Goal: Information Seeking & Learning: Understand process/instructions

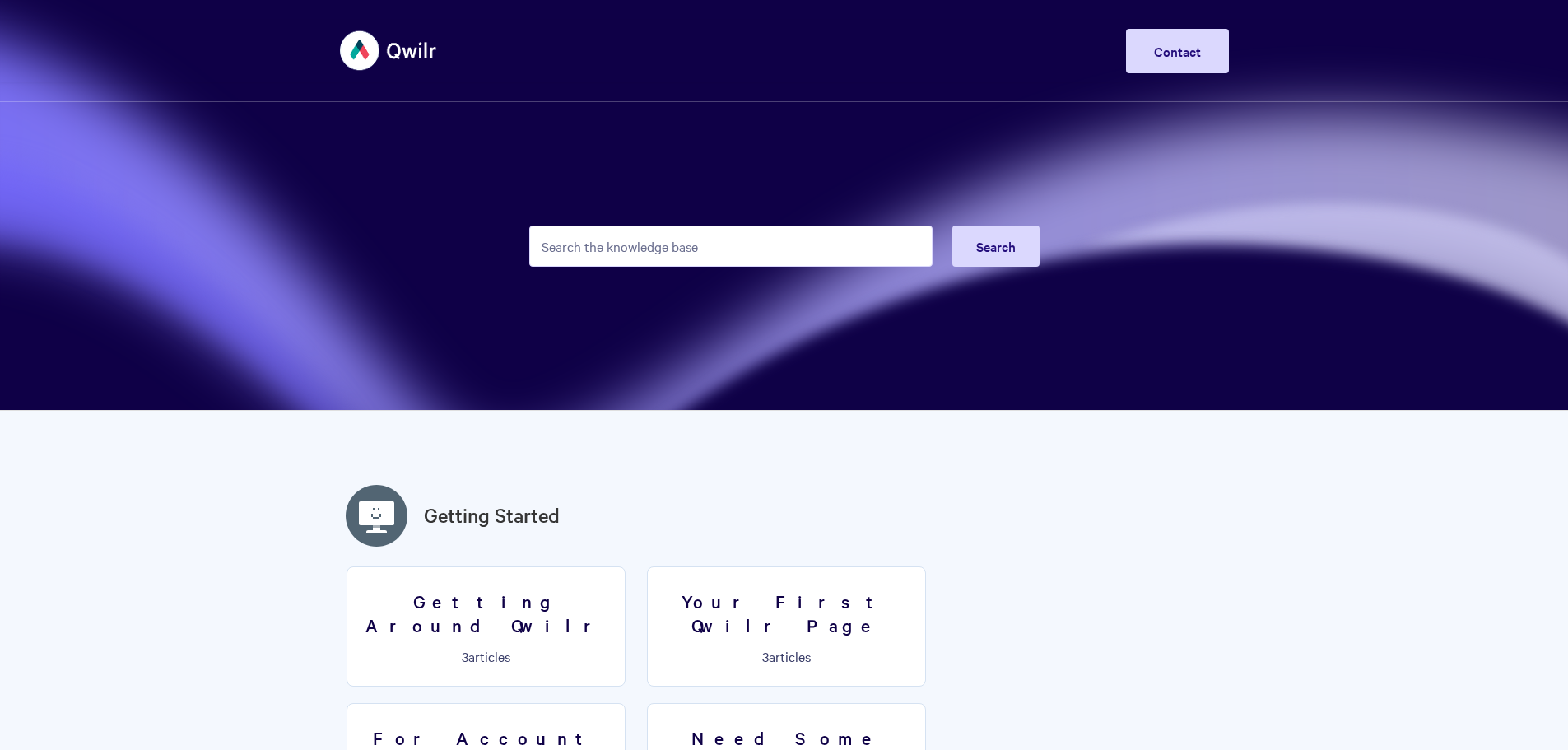
click at [581, 245] on input "Search the knowledge base" at bounding box center [730, 246] width 403 height 41
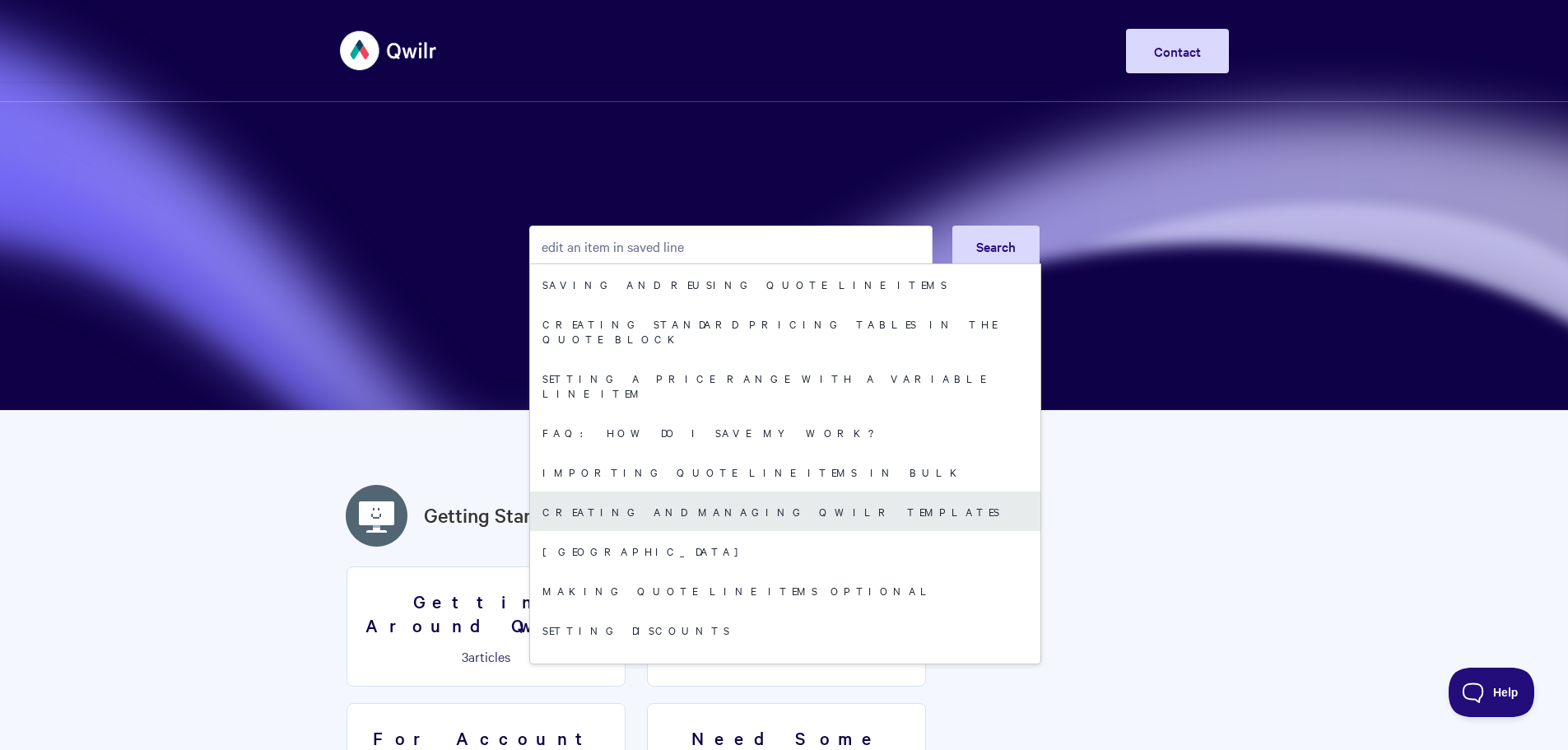
type input "edit an item in saved line"
click at [641, 491] on link "Creating and managing Qwilr Templates" at bounding box center [784, 511] width 510 height 40
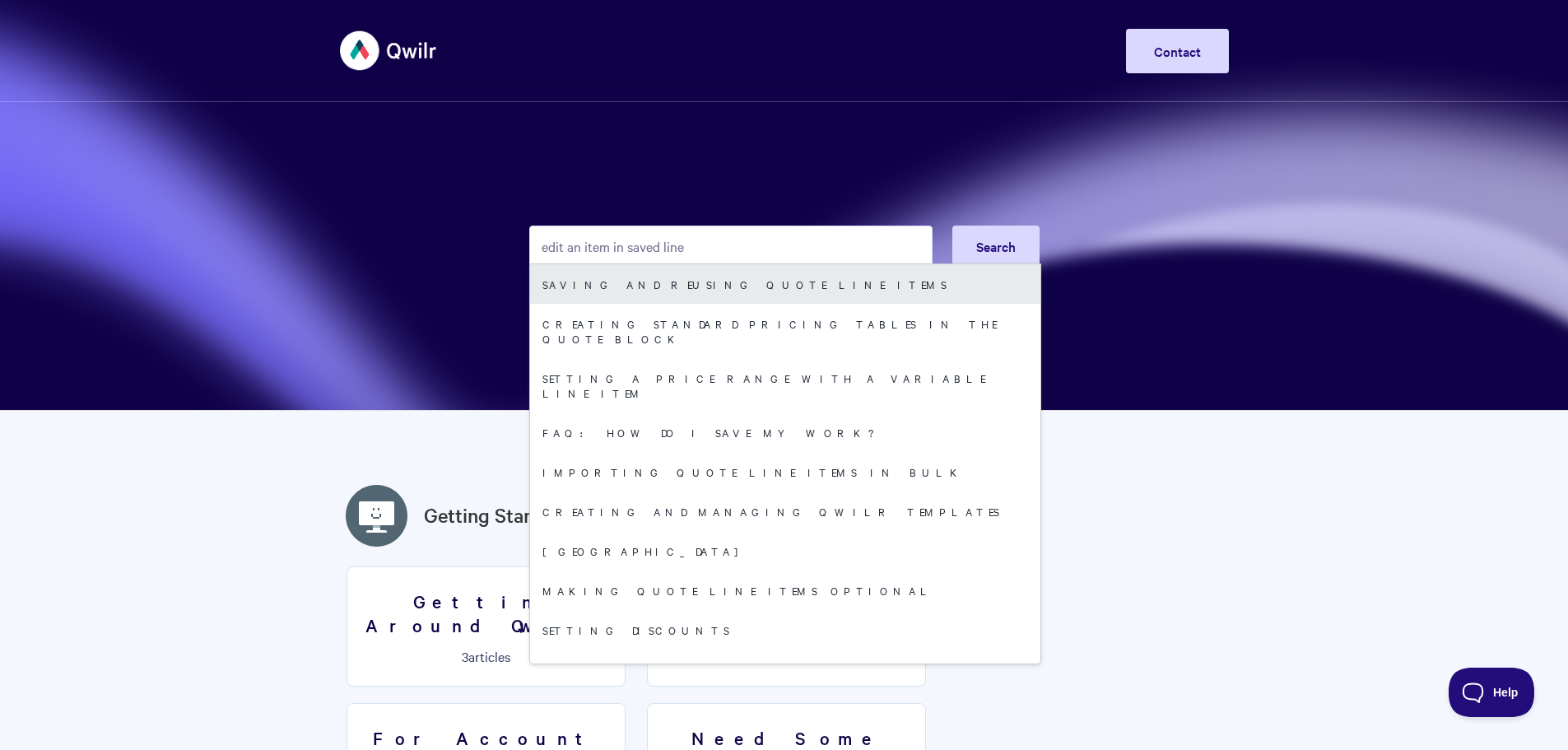
click at [669, 285] on link "Saving and reusing quote line items" at bounding box center [784, 284] width 510 height 40
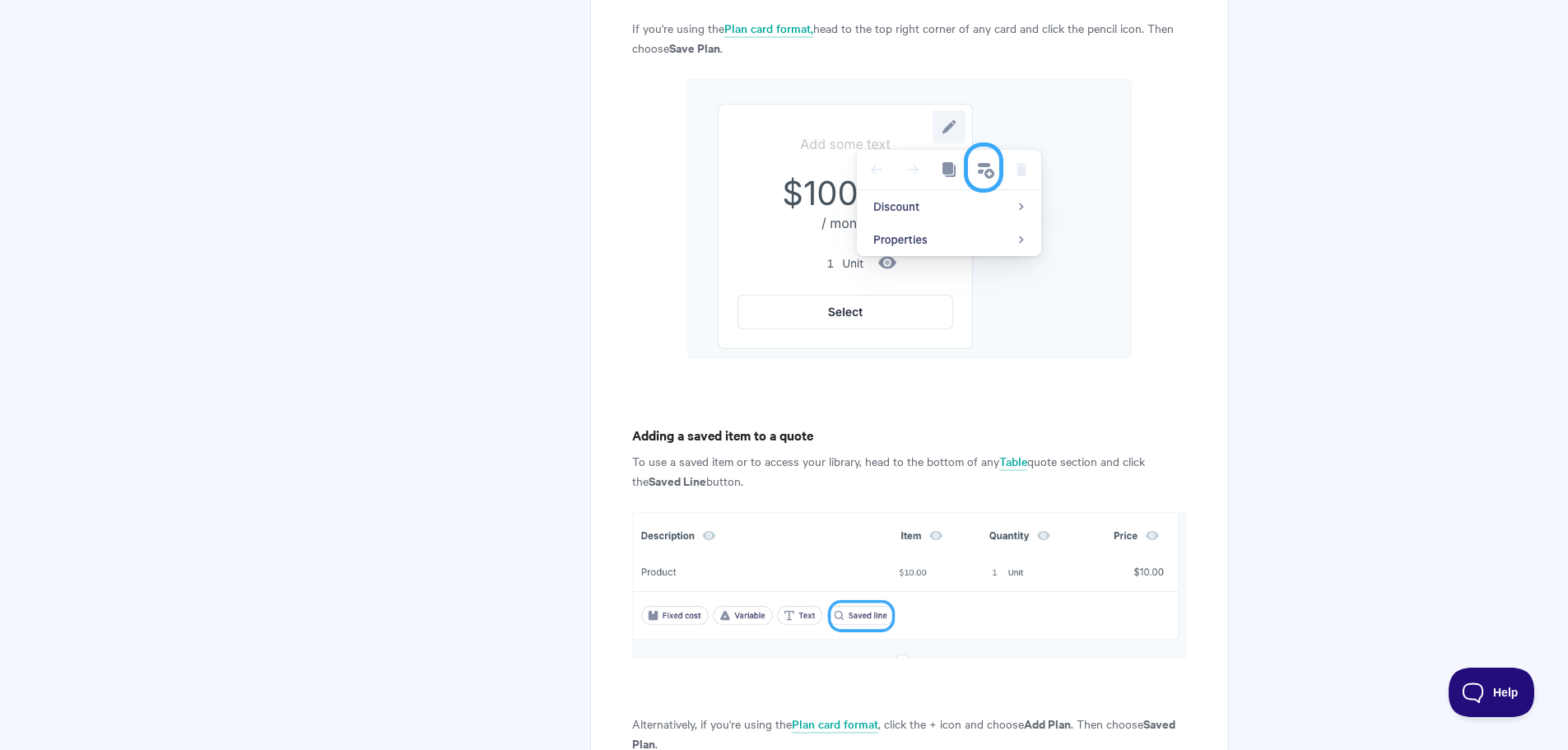
scroll to position [806, 0]
